Goal: Task Accomplishment & Management: Use online tool/utility

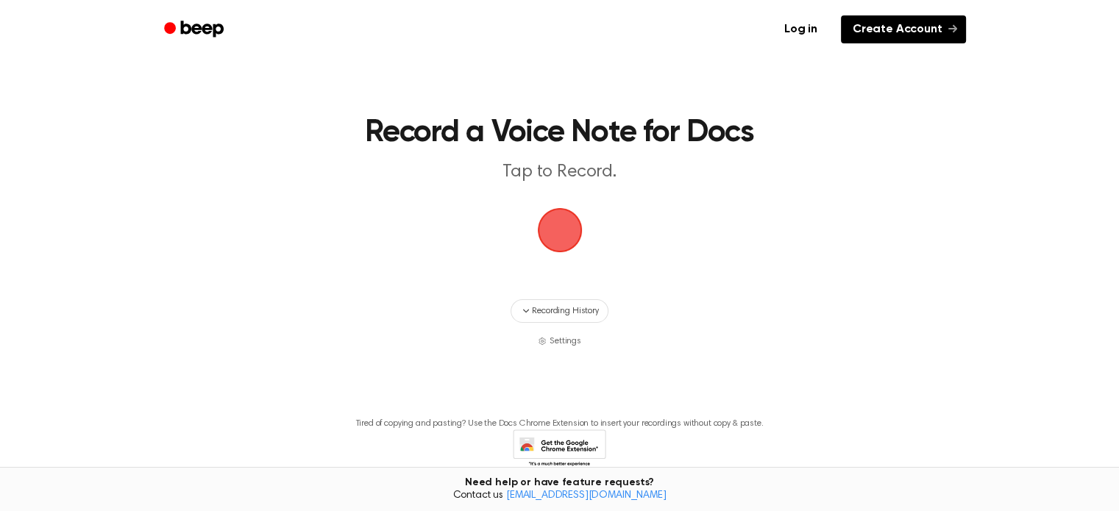
click at [907, 29] on link "Create Account" at bounding box center [903, 29] width 125 height 28
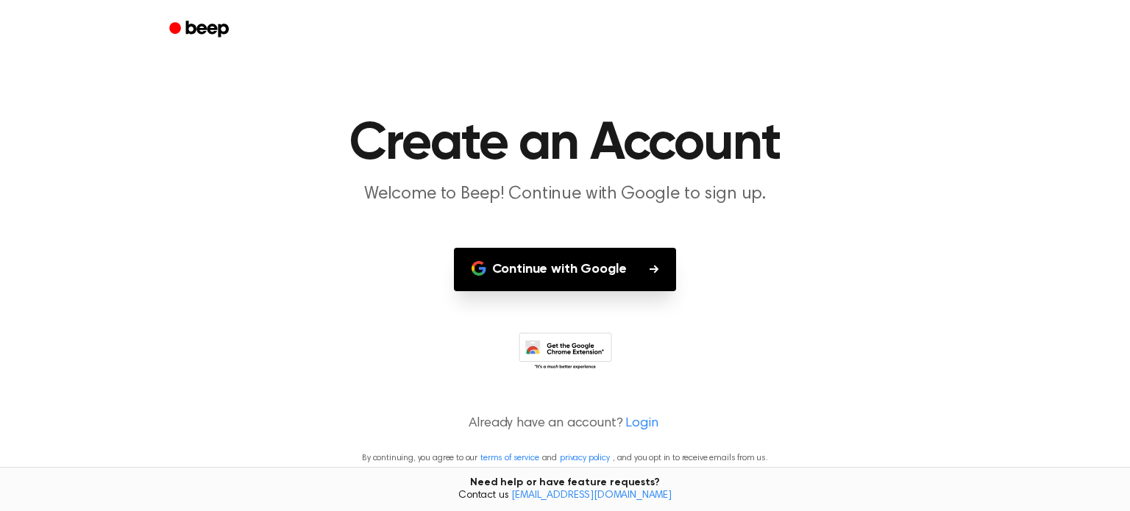
click at [623, 274] on button "Continue with Google" at bounding box center [565, 269] width 223 height 43
click at [427, 149] on main "Create an Account Welcome to Beep! Continue with Google to sign up. Continue wi…" at bounding box center [565, 255] width 1130 height 511
click at [650, 273] on icon "button" at bounding box center [654, 269] width 9 height 9
click at [650, 260] on button "Continue with Google" at bounding box center [565, 269] width 223 height 43
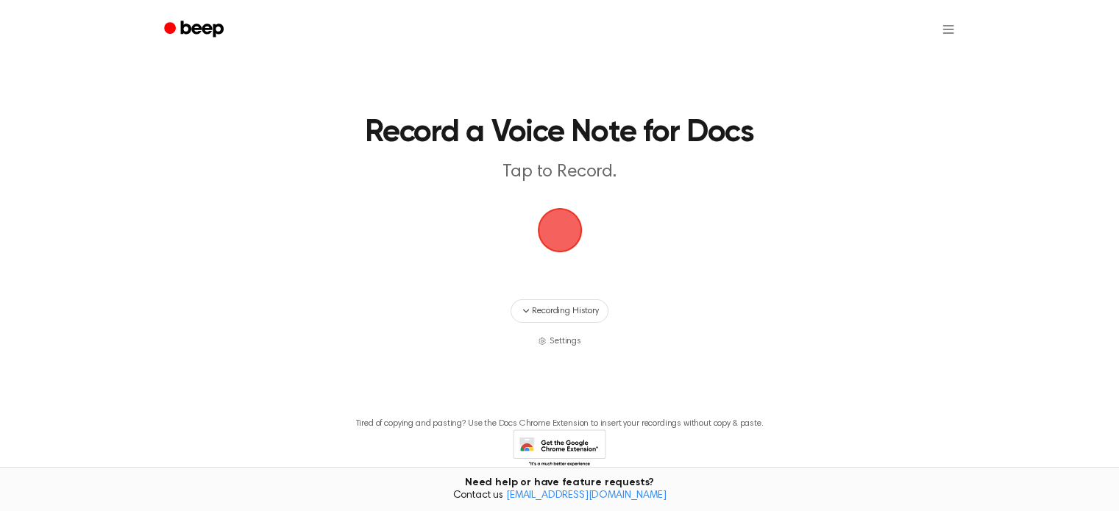
click at [553, 235] on span "button" at bounding box center [559, 230] width 45 height 45
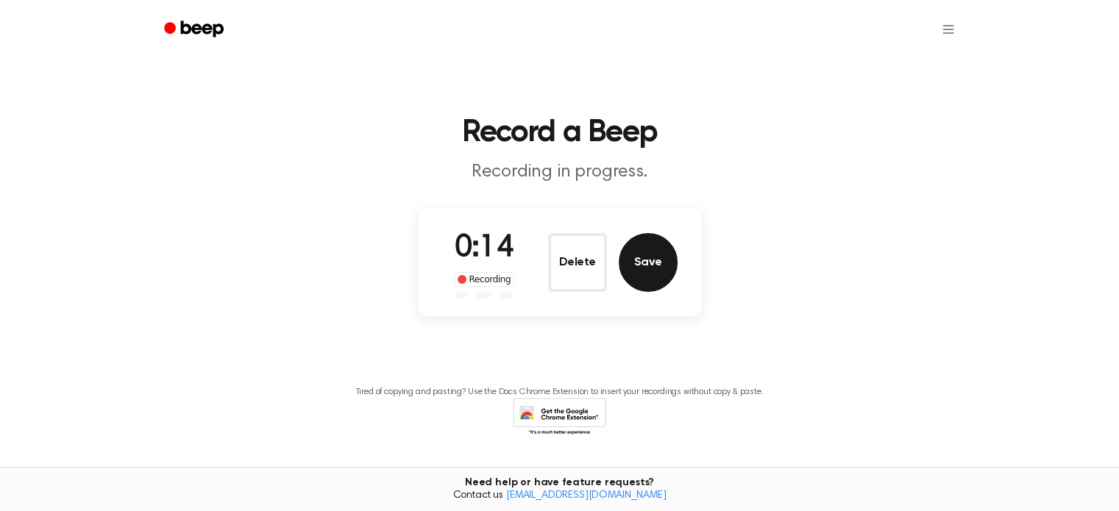
click at [649, 269] on button "Save" at bounding box center [648, 262] width 59 height 59
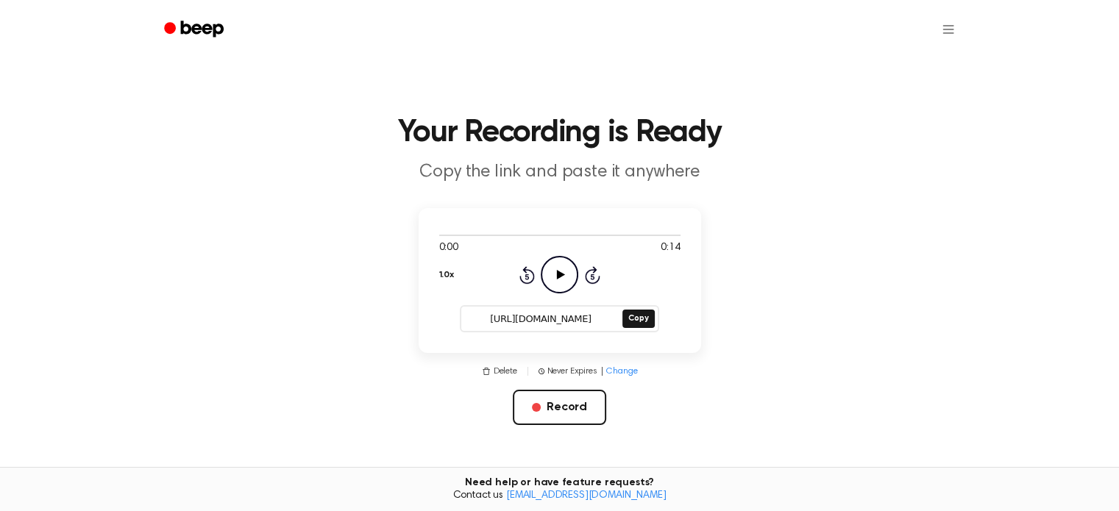
click at [561, 274] on icon at bounding box center [561, 275] width 8 height 10
click at [557, 274] on icon at bounding box center [561, 275] width 8 height 10
click at [556, 274] on icon at bounding box center [559, 275] width 7 height 10
click at [503, 371] on button "Delete" at bounding box center [499, 371] width 35 height 13
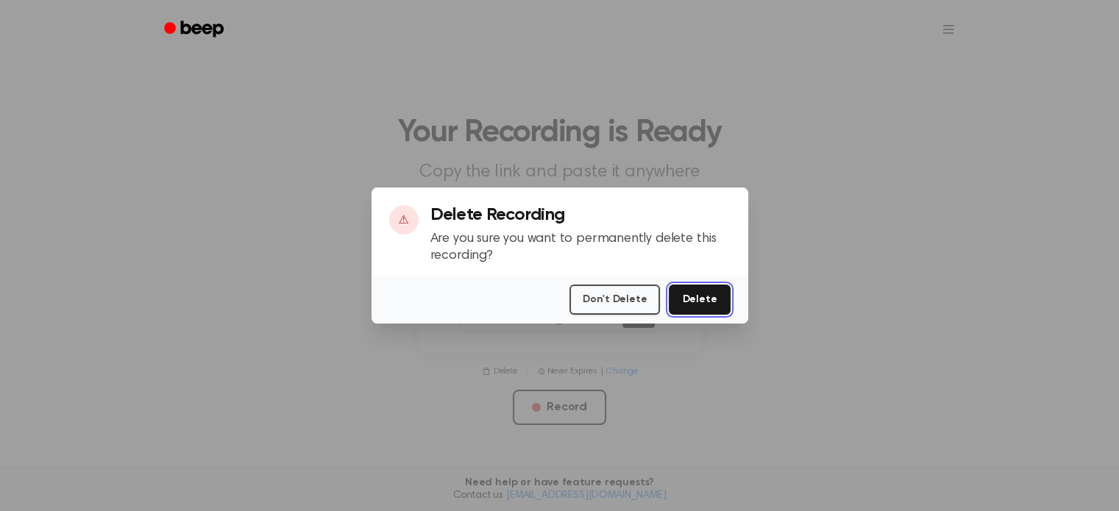
click at [704, 295] on button "Delete" at bounding box center [699, 300] width 61 height 30
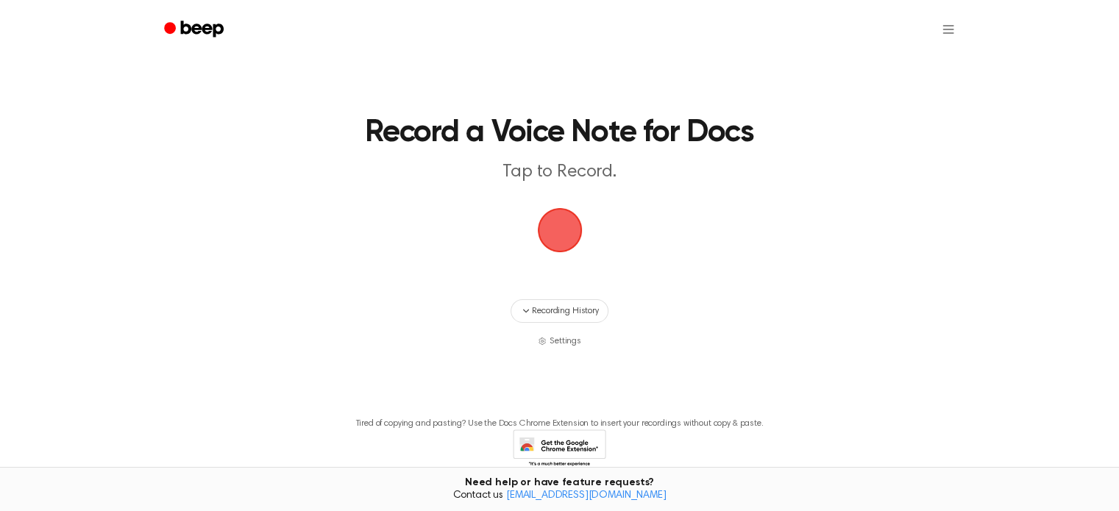
click at [563, 234] on span "button" at bounding box center [559, 230] width 45 height 45
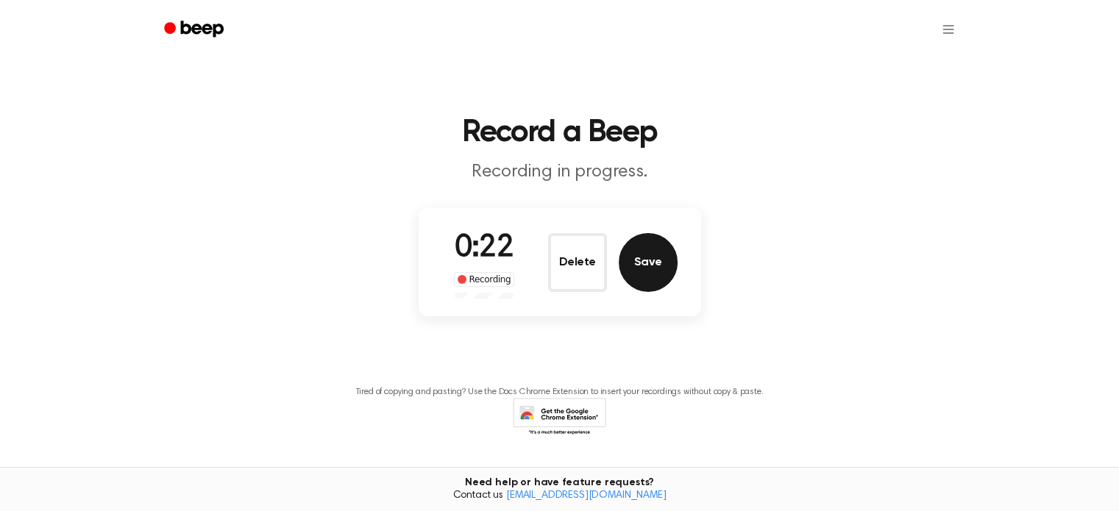
click at [659, 262] on button "Save" at bounding box center [648, 262] width 59 height 59
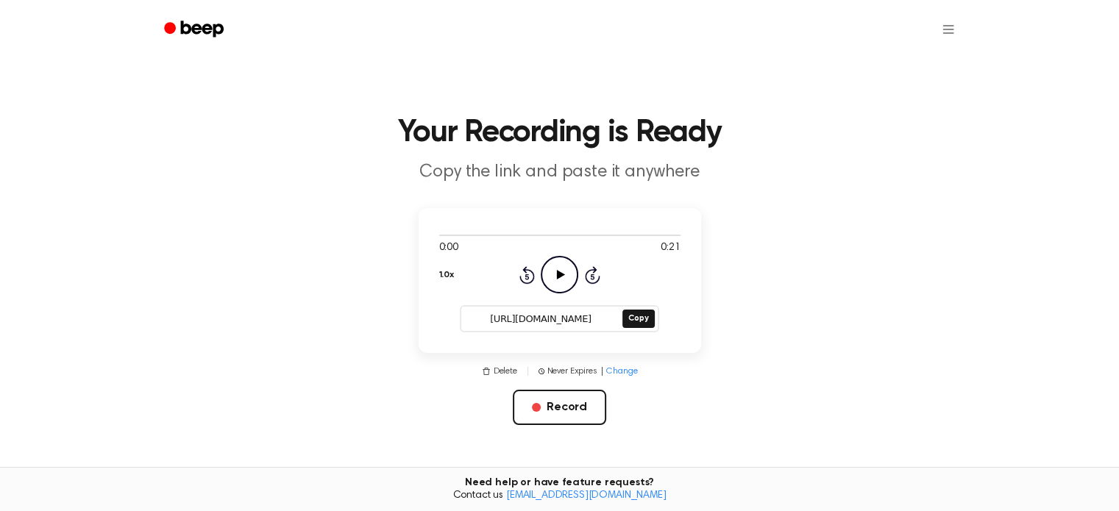
click at [560, 277] on icon at bounding box center [561, 275] width 8 height 10
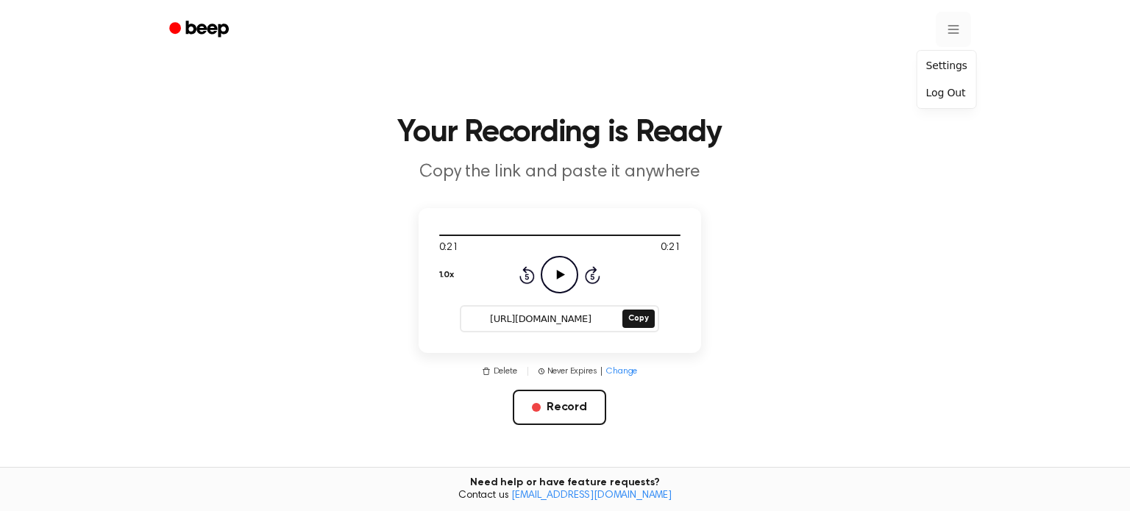
click at [941, 34] on html "Your Recording is Ready Copy the link and paste it anywhere 0:21 0:21 1.0x Rewi…" at bounding box center [565, 383] width 1130 height 767
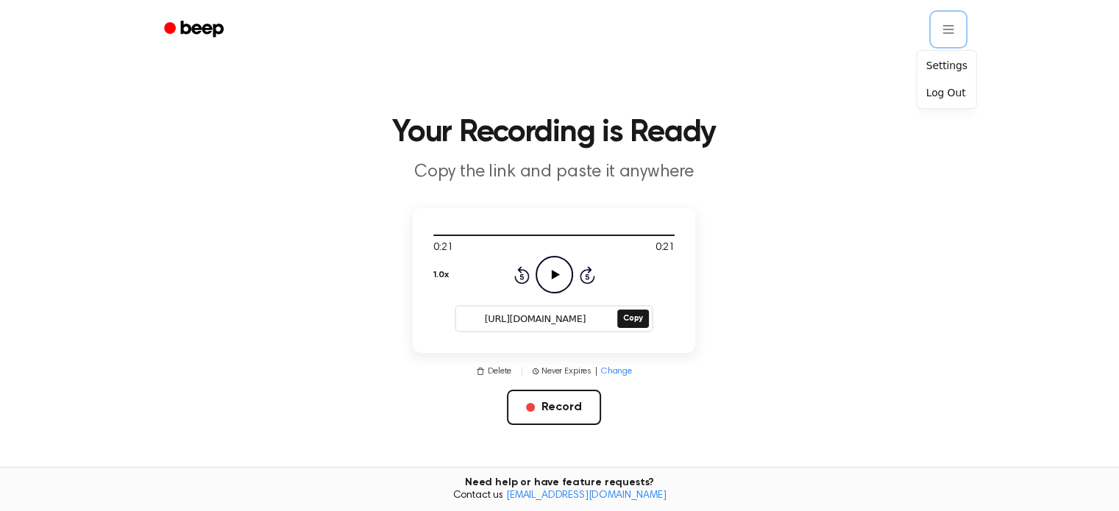
click at [631, 317] on html "Your Recording is Ready Copy the link and paste it anywhere 0:21 0:21 1.0x Rewi…" at bounding box center [559, 383] width 1119 height 767
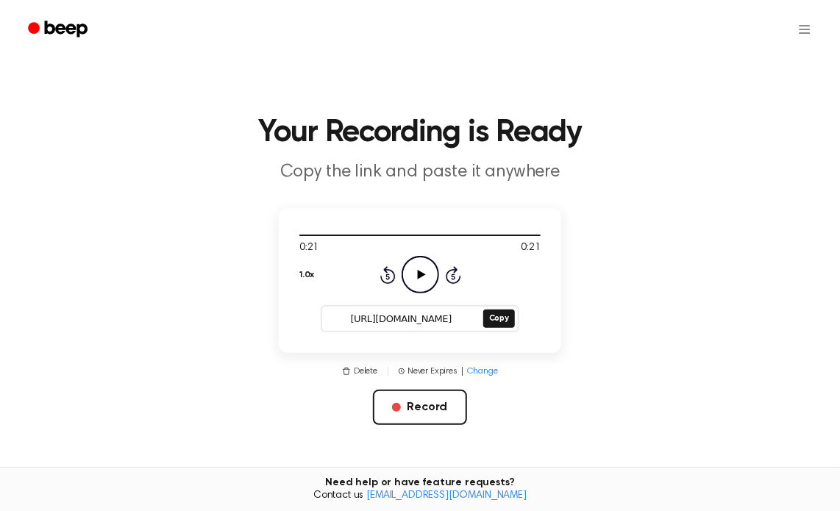
click at [418, 282] on icon "Play Audio" at bounding box center [421, 275] width 38 height 38
